Goal: Task Accomplishment & Management: Use online tool/utility

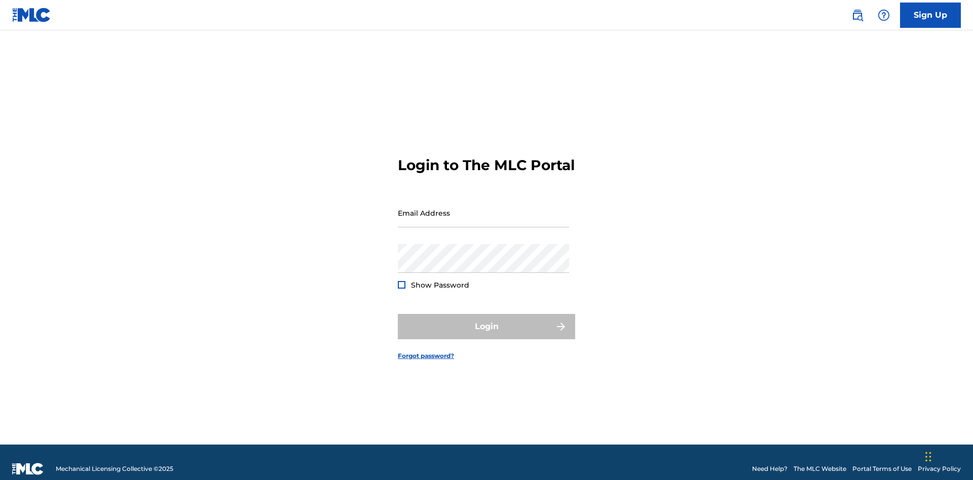
scroll to position [13, 0]
type input "[EMAIL_ADDRESS][DOMAIN_NAME]"
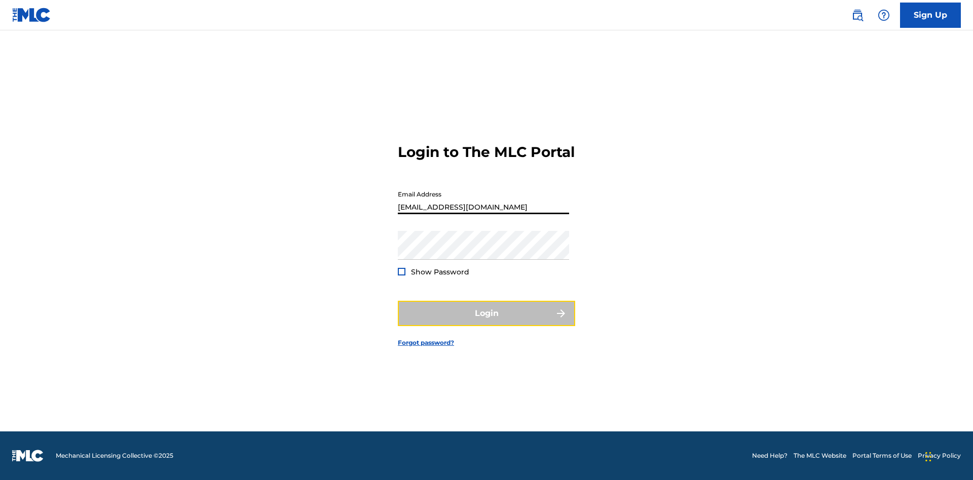
click at [486, 322] on button "Login" at bounding box center [486, 313] width 177 height 25
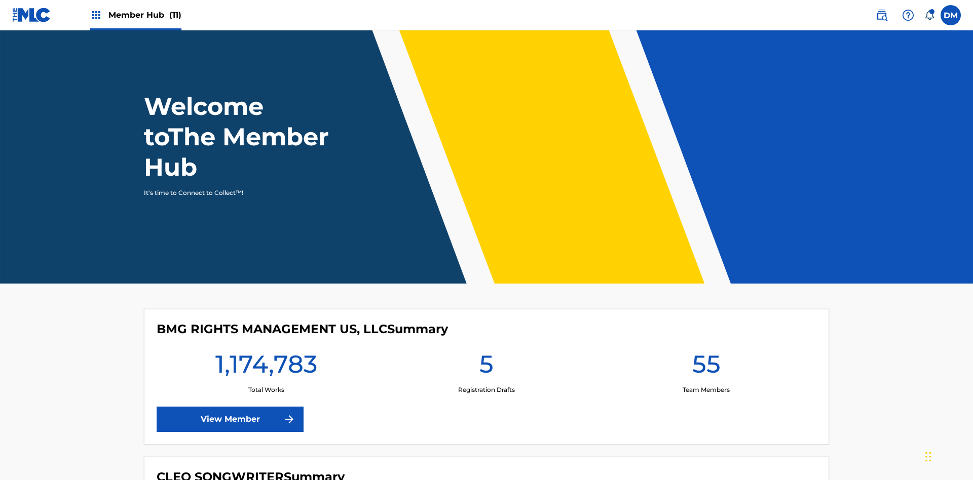
click at [144, 15] on span "Member Hub (11)" at bounding box center [144, 15] width 73 height 12
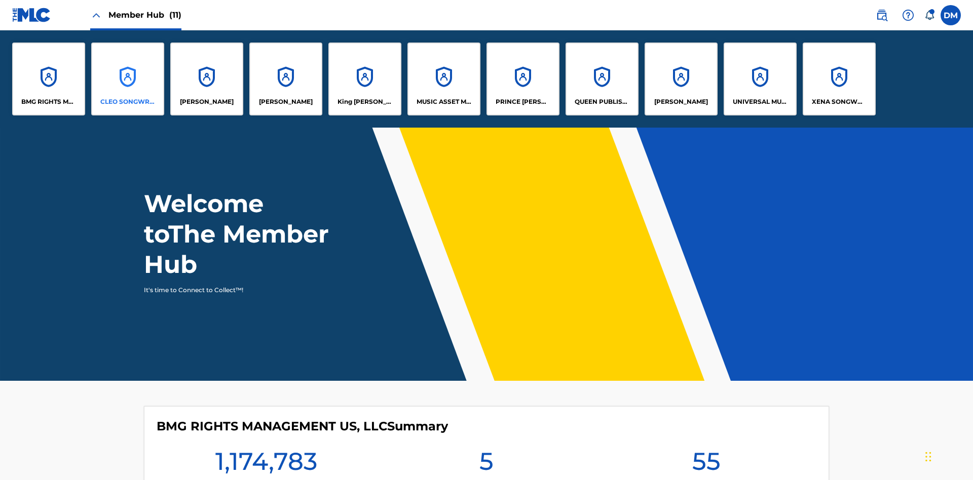
click at [128, 102] on p "CLEO SONGWRITER" at bounding box center [127, 101] width 55 height 9
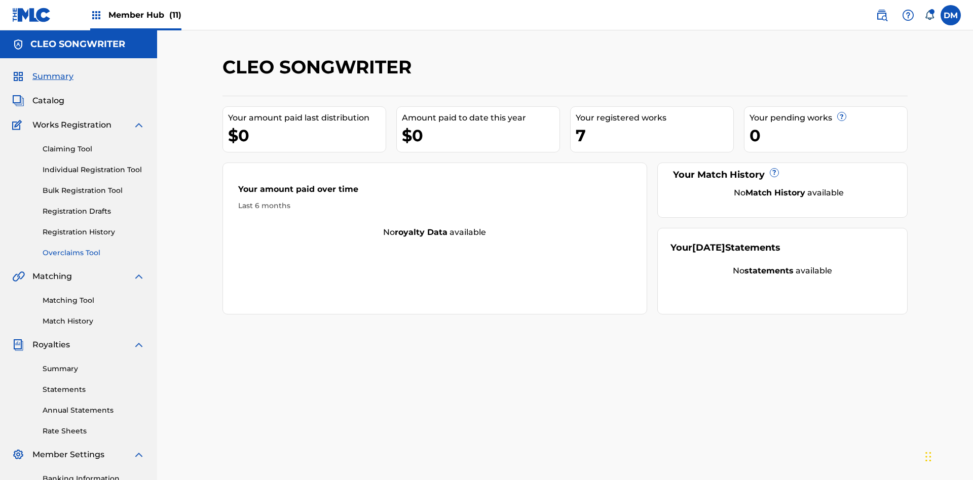
click at [94, 248] on link "Overclaims Tool" at bounding box center [94, 253] width 102 height 11
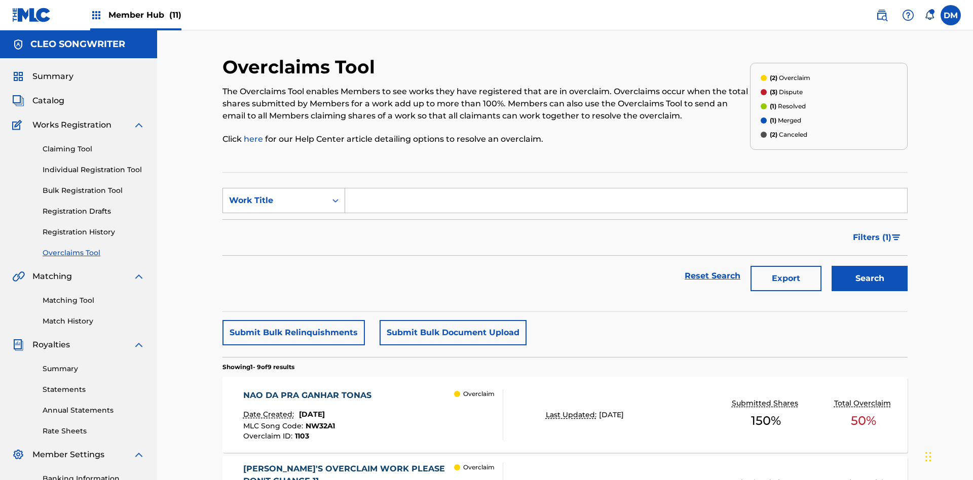
click at [275, 195] on div "Work Title" at bounding box center [274, 201] width 91 height 12
click at [284, 213] on div "MLC Song Code" at bounding box center [284, 225] width 122 height 25
type input "K64KAN"
click at [869, 266] on button "Search" at bounding box center [869, 278] width 76 height 25
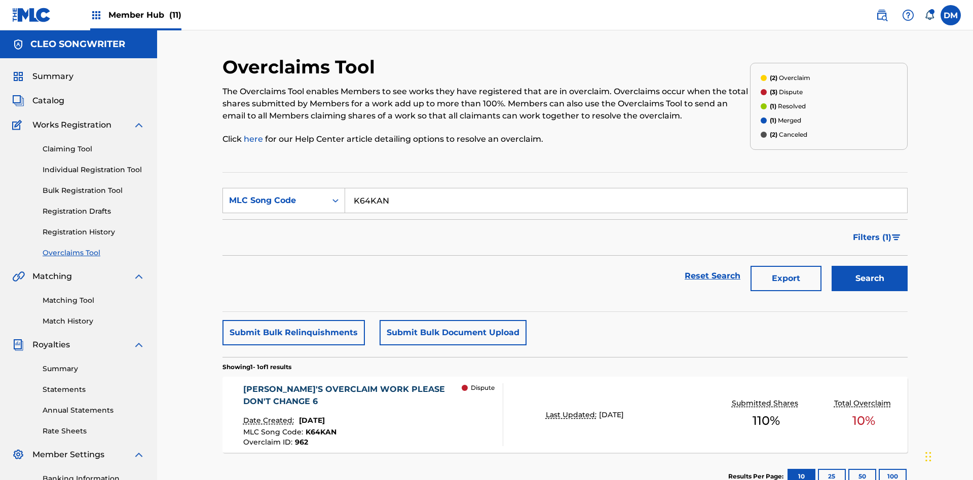
click at [321, 416] on span "[DATE]" at bounding box center [312, 420] width 26 height 9
